Goal: Navigation & Orientation: Find specific page/section

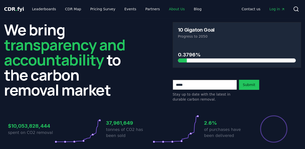
click at [165, 9] on link "About Us" at bounding box center [177, 9] width 24 height 9
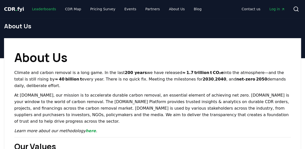
click at [48, 7] on link "Leaderboards" at bounding box center [44, 9] width 32 height 9
